Goal: Obtain resource: Download file/media

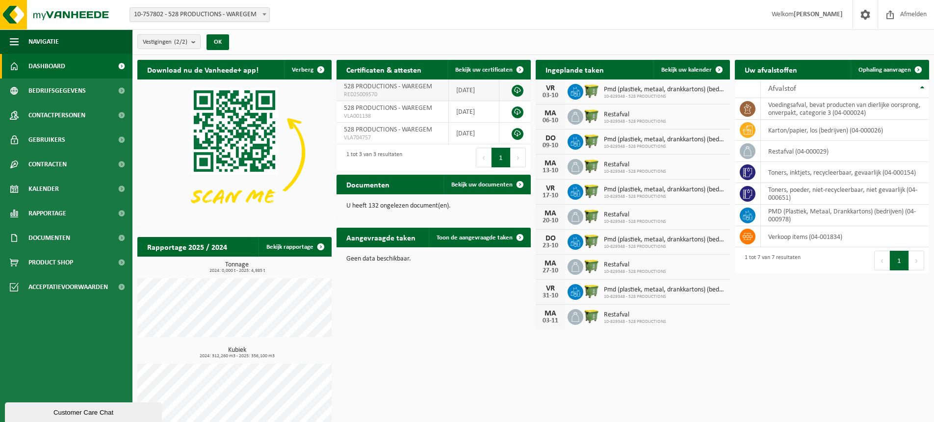
click at [516, 88] on link at bounding box center [518, 91] width 12 height 12
click at [55, 239] on span "Documenten" at bounding box center [49, 238] width 42 height 25
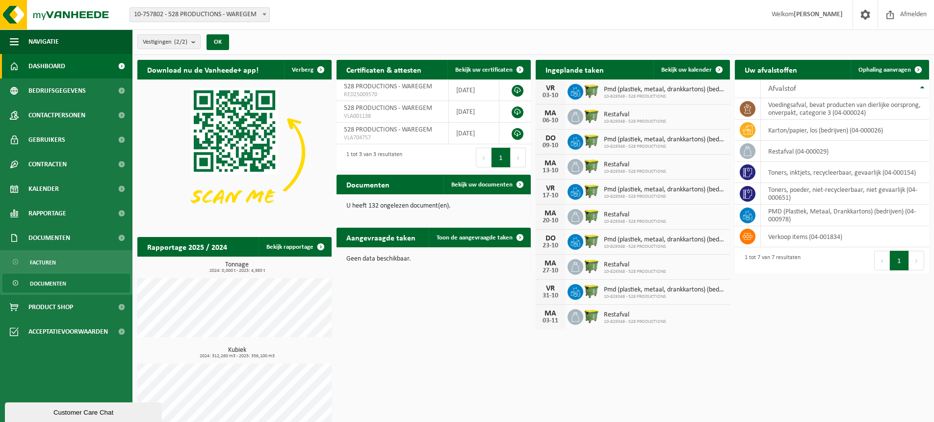
click at [48, 283] on span "Documenten" at bounding box center [48, 283] width 36 height 19
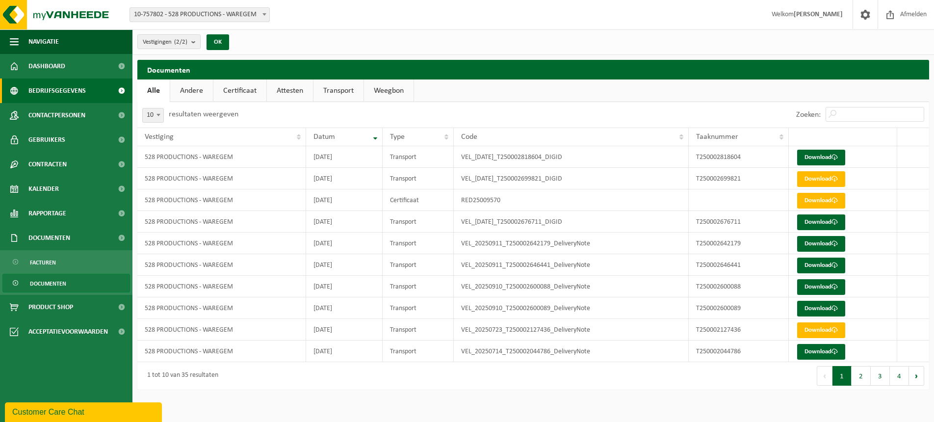
click at [47, 89] on span "Bedrijfsgegevens" at bounding box center [56, 91] width 57 height 25
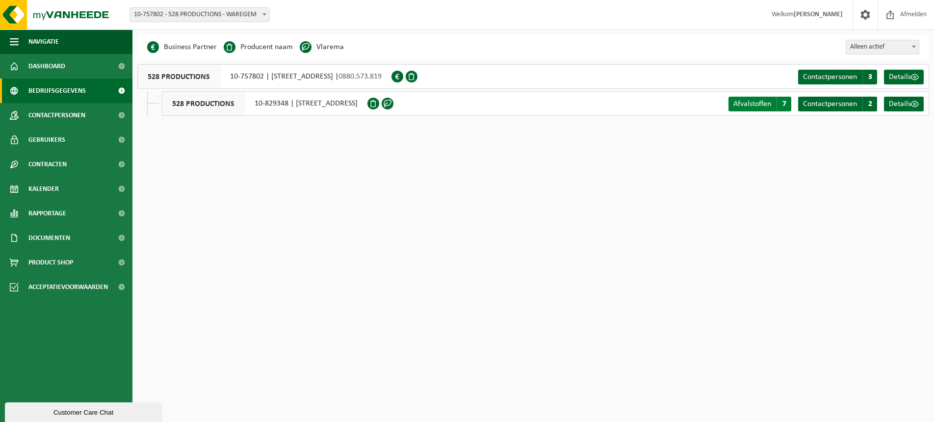
click at [764, 104] on span "Afvalstoffen" at bounding box center [753, 104] width 38 height 8
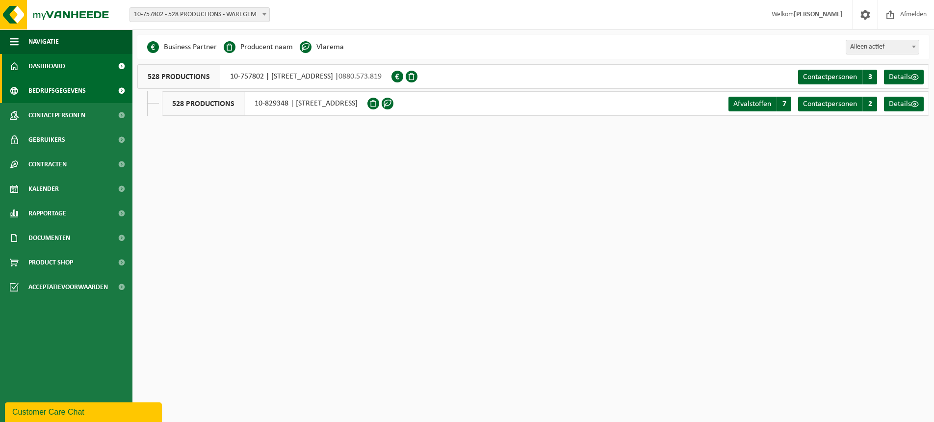
click at [53, 67] on span "Dashboard" at bounding box center [46, 66] width 37 height 25
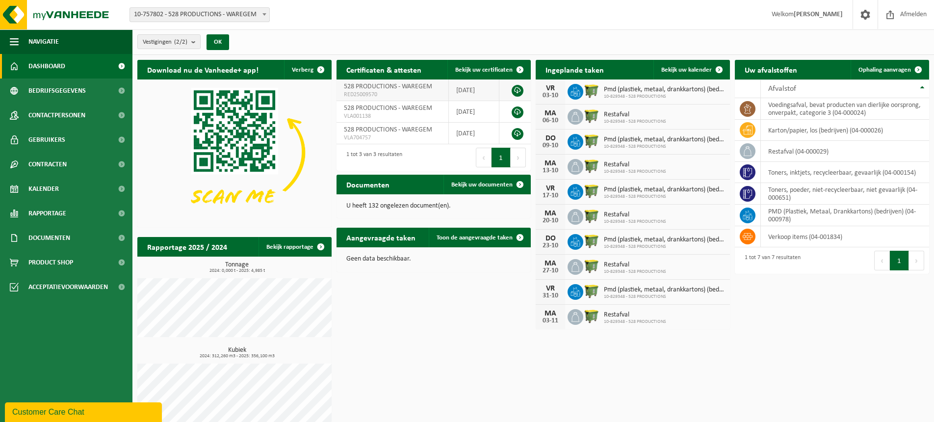
click at [517, 90] on link at bounding box center [518, 91] width 12 height 12
click at [49, 90] on span "Bedrijfsgegevens" at bounding box center [56, 91] width 57 height 25
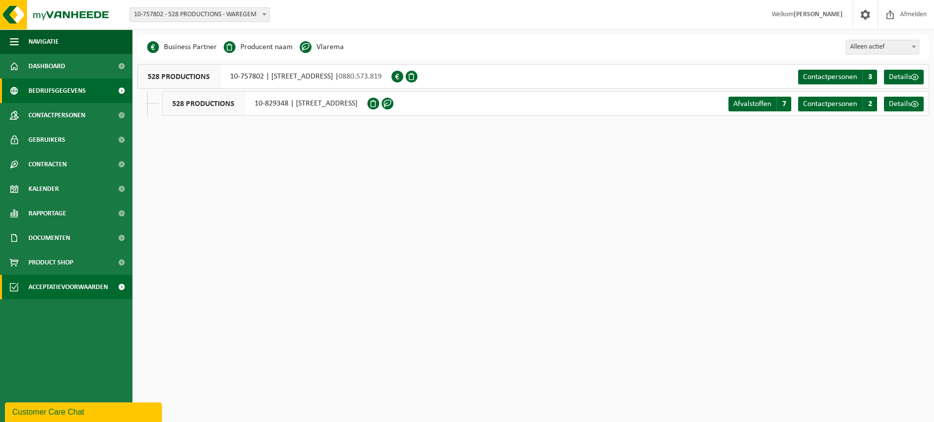
click at [85, 287] on span "Acceptatievoorwaarden" at bounding box center [67, 287] width 79 height 25
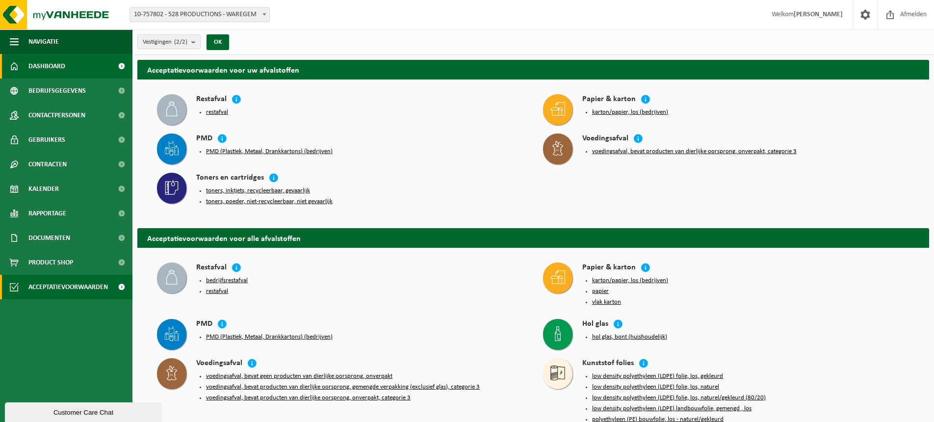
click at [47, 63] on span "Dashboard" at bounding box center [46, 66] width 37 height 25
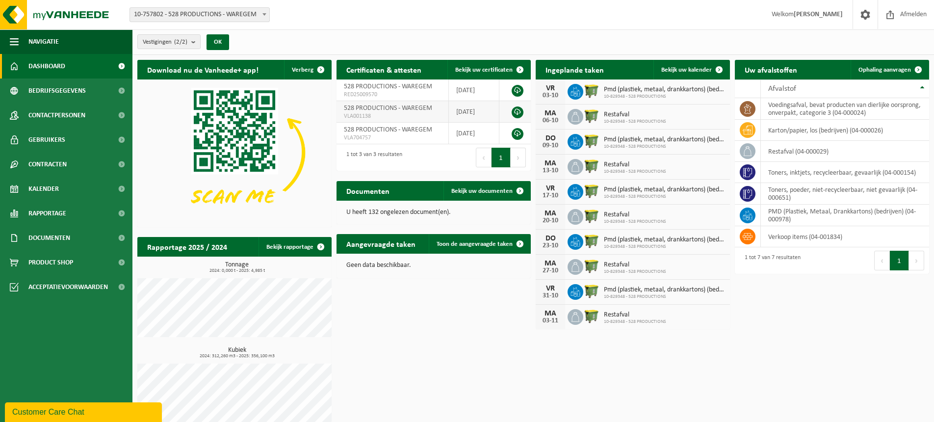
click at [519, 112] on link at bounding box center [518, 112] width 12 height 12
click at [517, 90] on link at bounding box center [518, 91] width 12 height 12
